Goal: Task Accomplishment & Management: Manage account settings

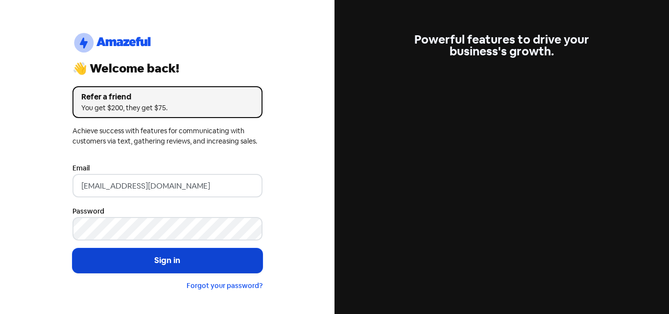
click at [173, 260] on button "Sign in" at bounding box center [167, 260] width 190 height 24
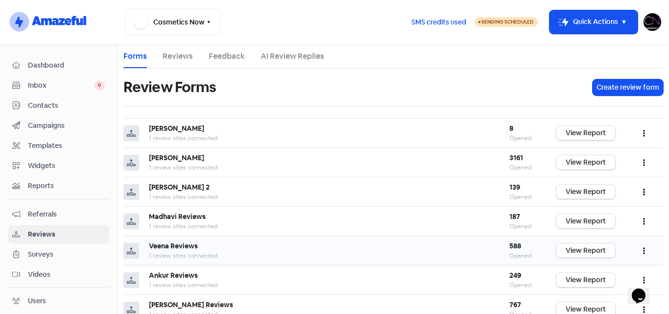
click at [582, 251] on link "View Report" at bounding box center [585, 250] width 59 height 14
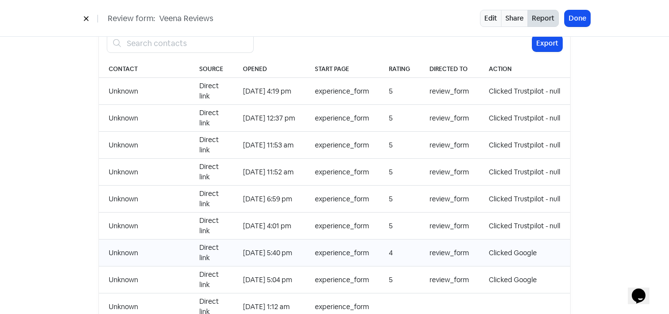
scroll to position [1059, 0]
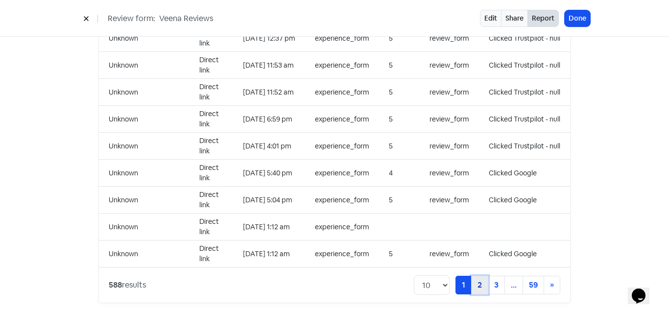
click at [480, 279] on link "2" at bounding box center [479, 285] width 17 height 19
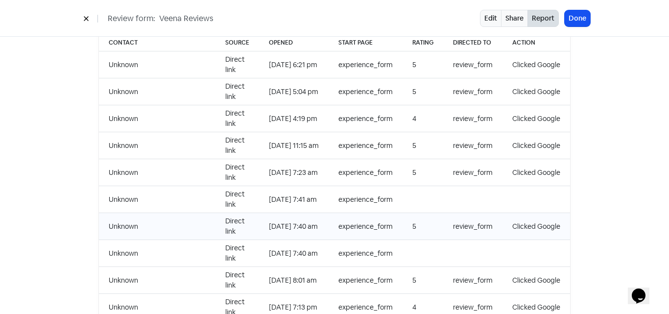
scroll to position [1059, 0]
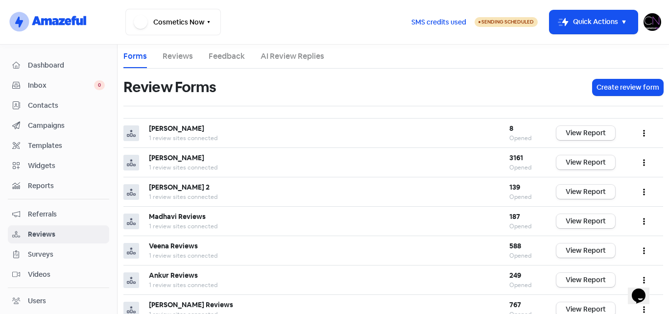
click at [649, 24] on img at bounding box center [652, 22] width 18 height 18
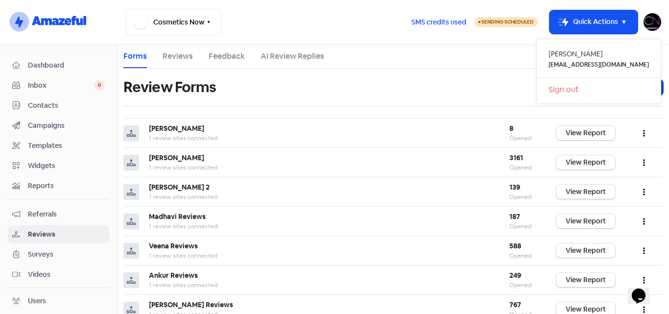
click at [589, 90] on link "Sign out" at bounding box center [599, 90] width 124 height 16
